Goal: Task Accomplishment & Management: Use online tool/utility

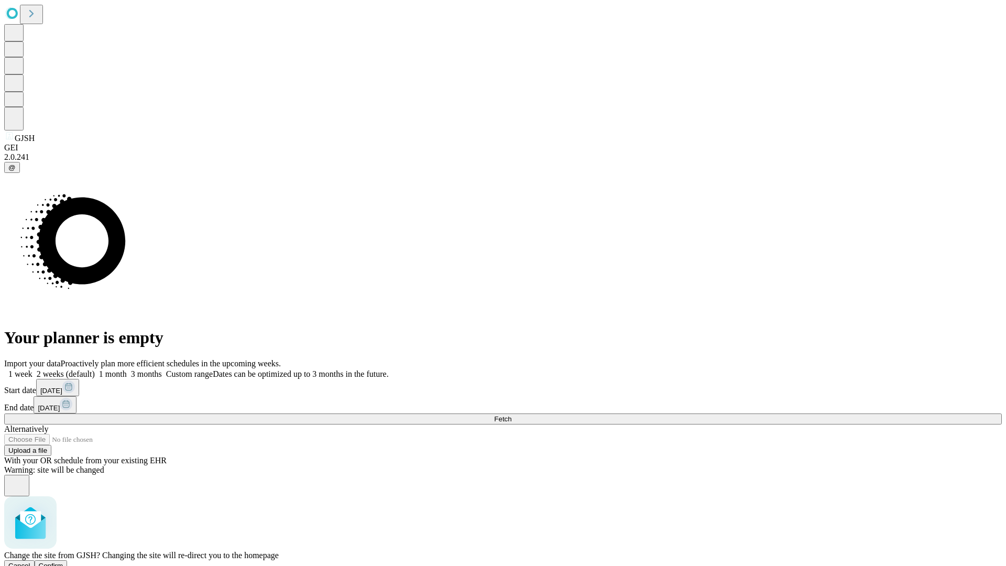
click at [63, 562] on span "Confirm" at bounding box center [51, 566] width 25 height 8
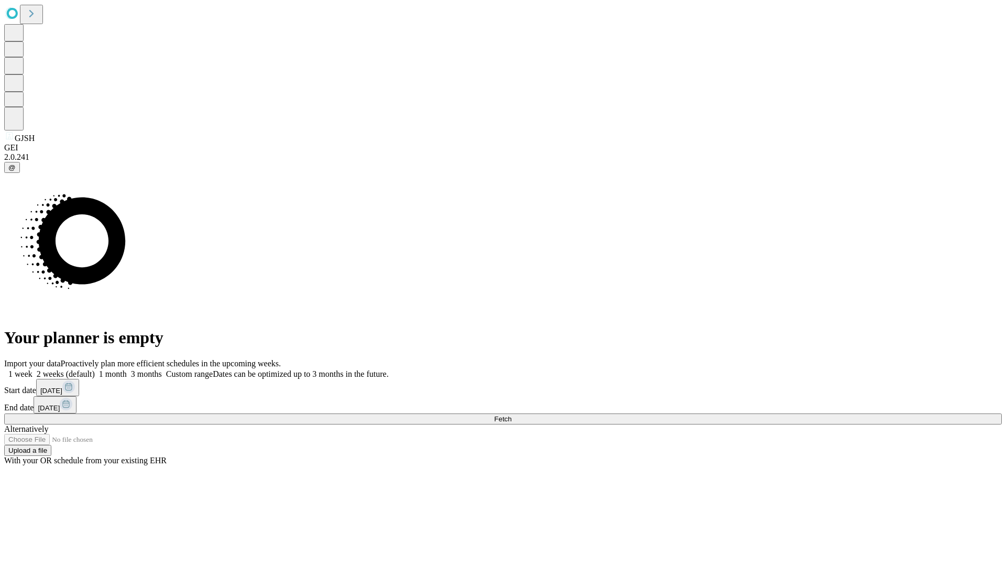
click at [95, 369] on label "2 weeks (default)" at bounding box center [63, 373] width 62 height 9
click at [511, 415] on span "Fetch" at bounding box center [502, 419] width 17 height 8
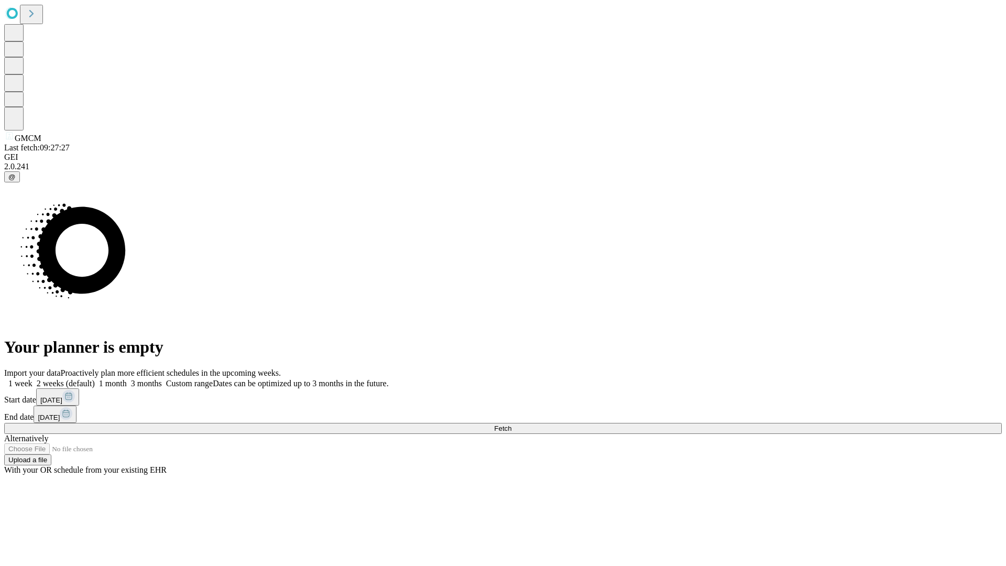
click at [95, 379] on label "2 weeks (default)" at bounding box center [63, 383] width 62 height 9
click at [511, 424] on span "Fetch" at bounding box center [502, 428] width 17 height 8
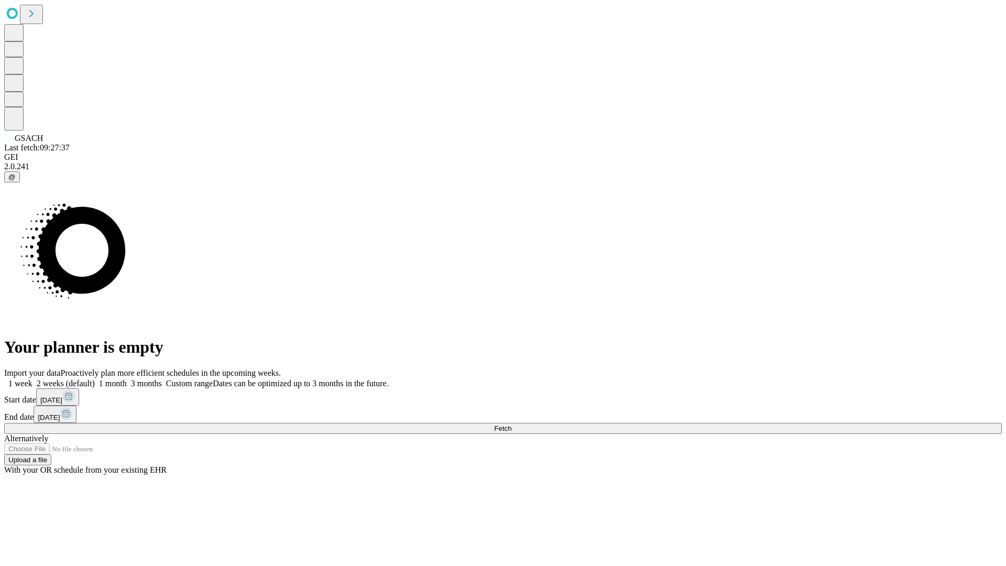
click at [95, 379] on label "2 weeks (default)" at bounding box center [63, 383] width 62 height 9
click at [511, 424] on span "Fetch" at bounding box center [502, 428] width 17 height 8
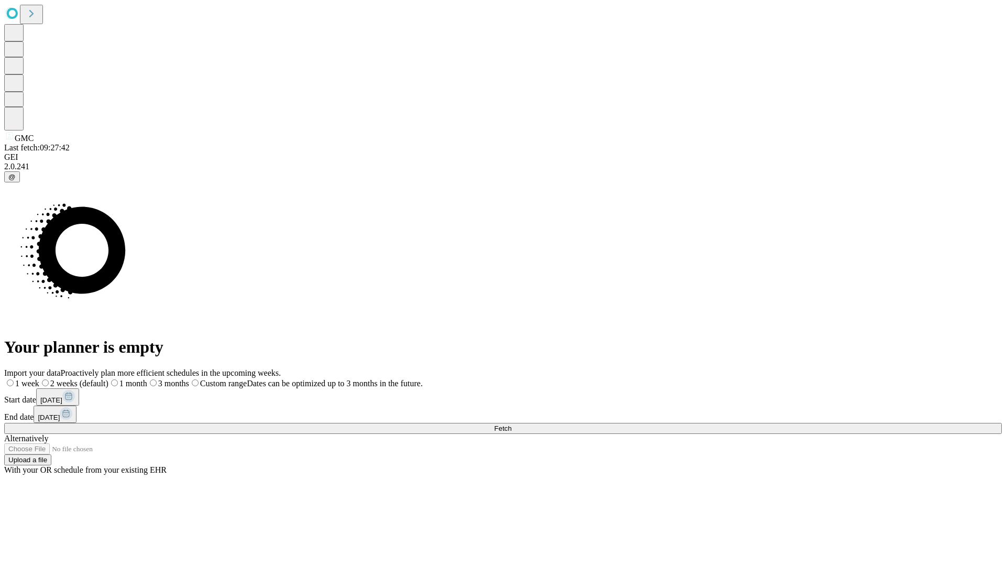
click at [511, 424] on span "Fetch" at bounding box center [502, 428] width 17 height 8
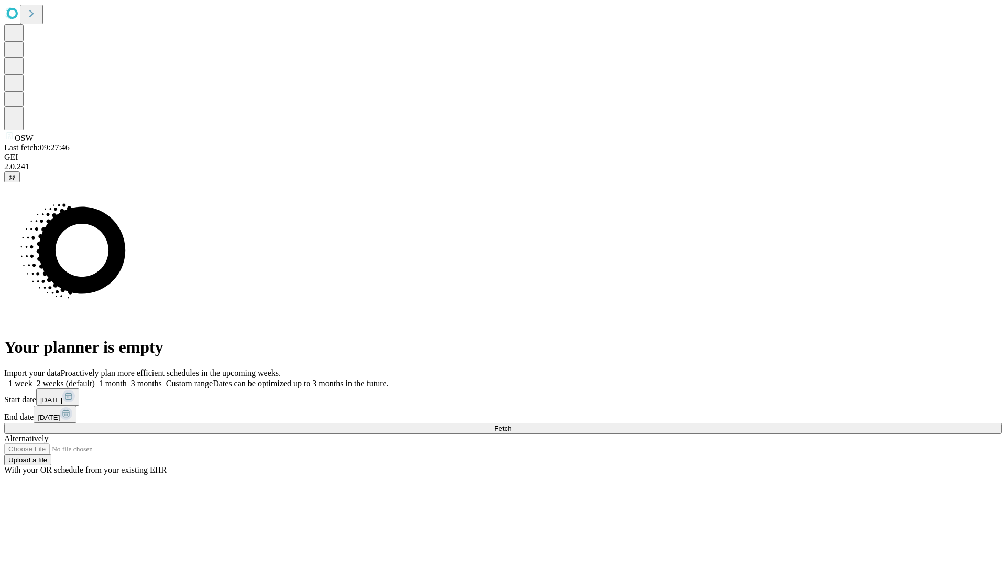
click at [95, 379] on label "2 weeks (default)" at bounding box center [63, 383] width 62 height 9
click at [511, 424] on span "Fetch" at bounding box center [502, 428] width 17 height 8
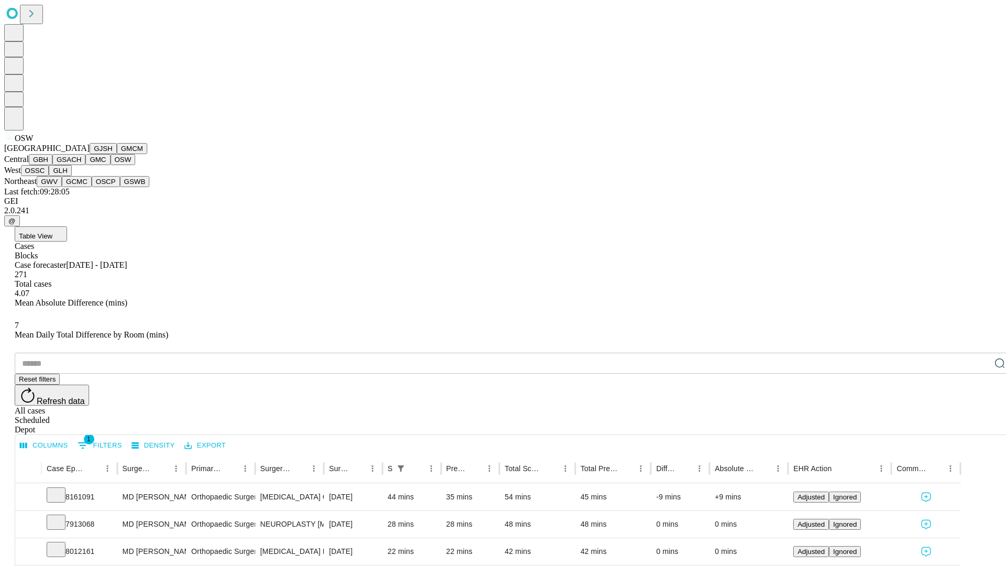
click at [49, 176] on button "OSSC" at bounding box center [35, 170] width 28 height 11
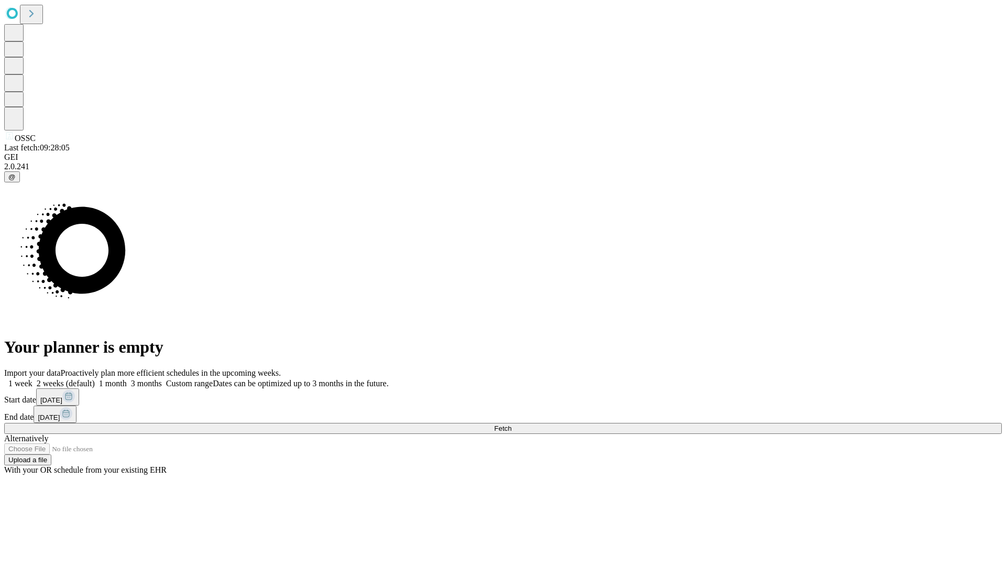
click at [95, 379] on label "2 weeks (default)" at bounding box center [63, 383] width 62 height 9
click at [511, 424] on span "Fetch" at bounding box center [502, 428] width 17 height 8
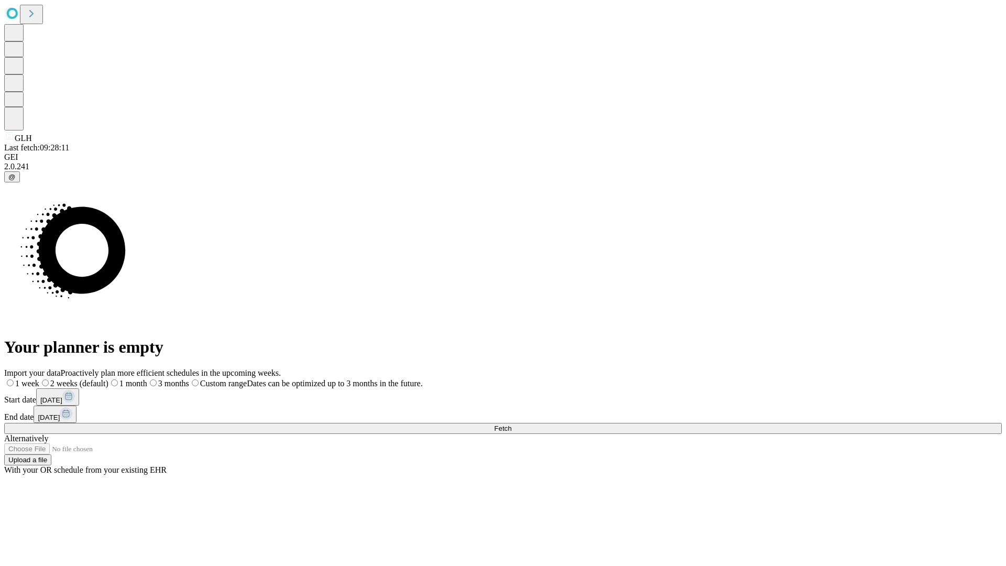
click at [511, 424] on span "Fetch" at bounding box center [502, 428] width 17 height 8
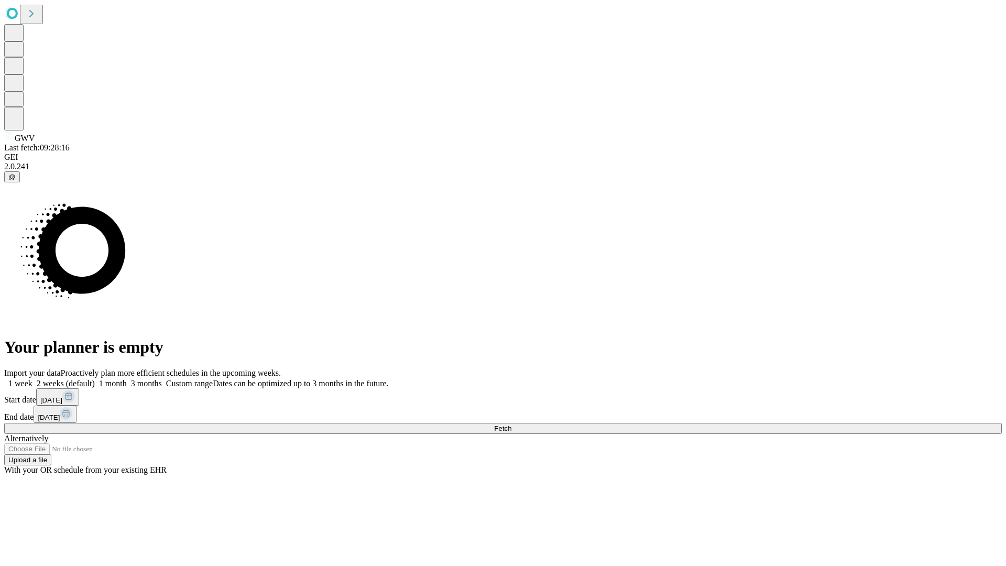
click at [95, 379] on label "2 weeks (default)" at bounding box center [63, 383] width 62 height 9
click at [511, 424] on span "Fetch" at bounding box center [502, 428] width 17 height 8
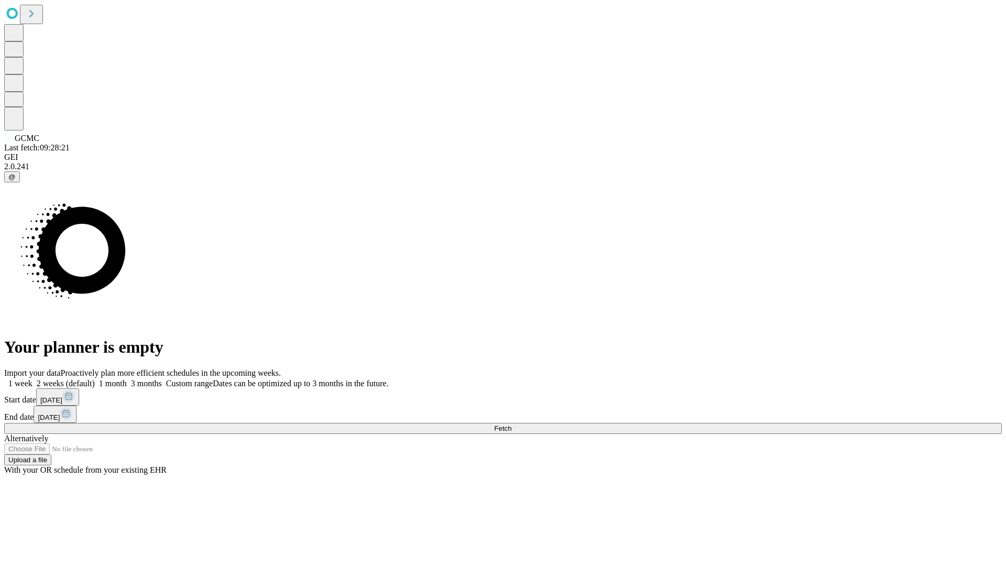
click at [95, 379] on label "2 weeks (default)" at bounding box center [63, 383] width 62 height 9
click at [511, 424] on span "Fetch" at bounding box center [502, 428] width 17 height 8
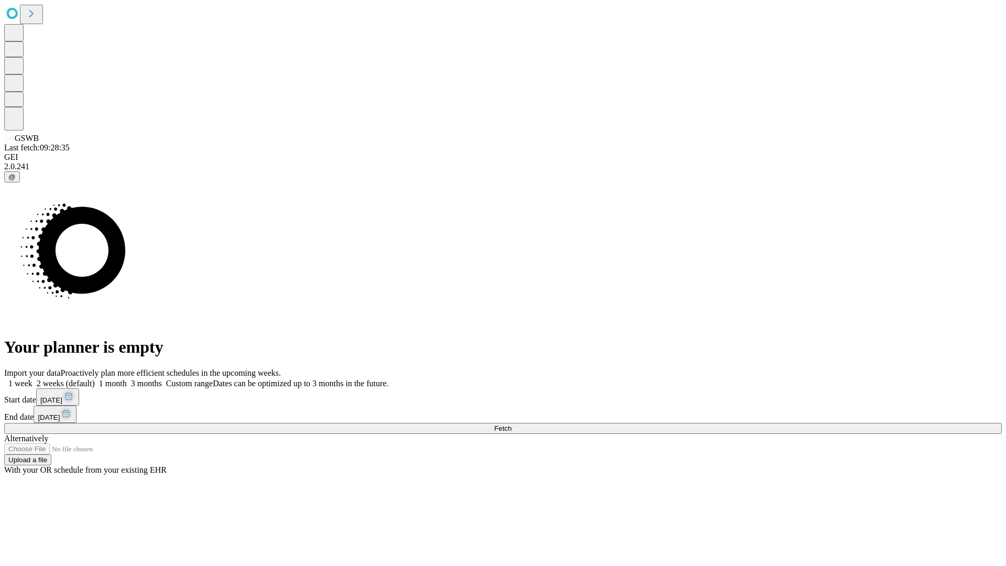
click at [95, 379] on label "2 weeks (default)" at bounding box center [63, 383] width 62 height 9
click at [511, 424] on span "Fetch" at bounding box center [502, 428] width 17 height 8
